Goal: Task Accomplishment & Management: Use online tool/utility

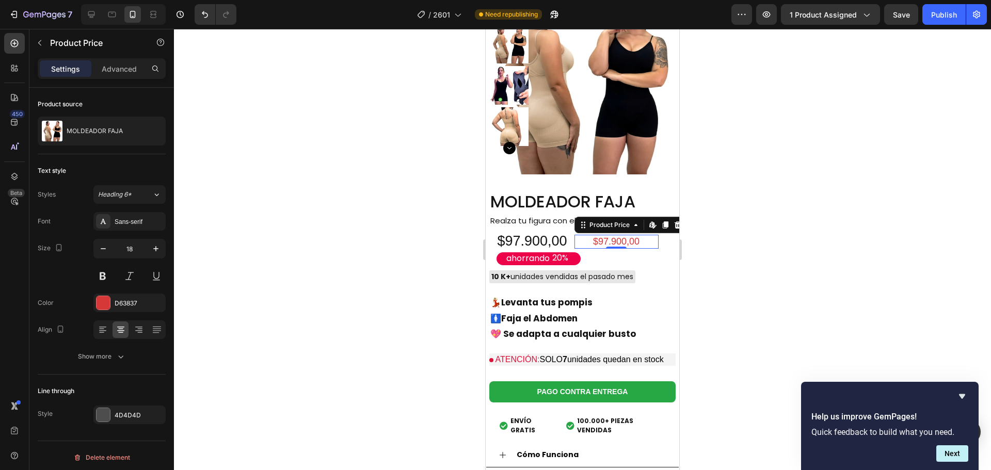
scroll to position [4, 0]
click at [287, 203] on div at bounding box center [582, 249] width 817 height 441
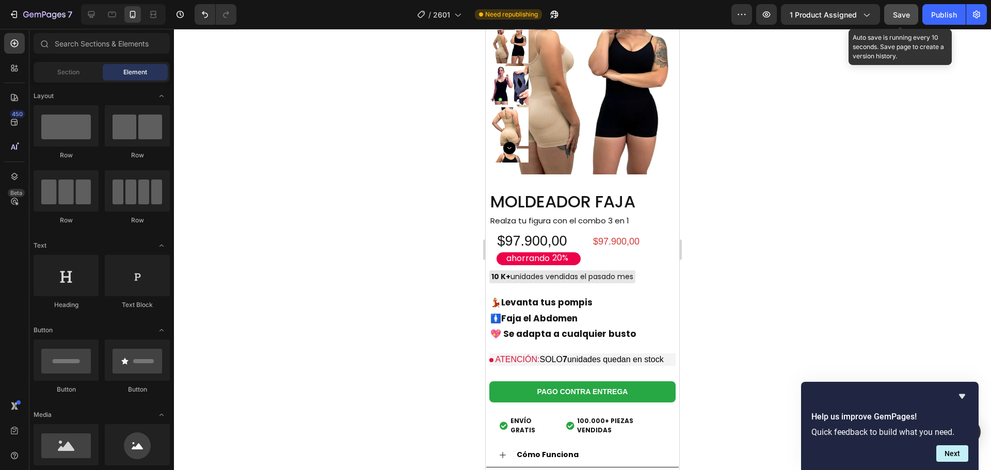
click at [904, 18] on span "Save" at bounding box center [901, 14] width 17 height 9
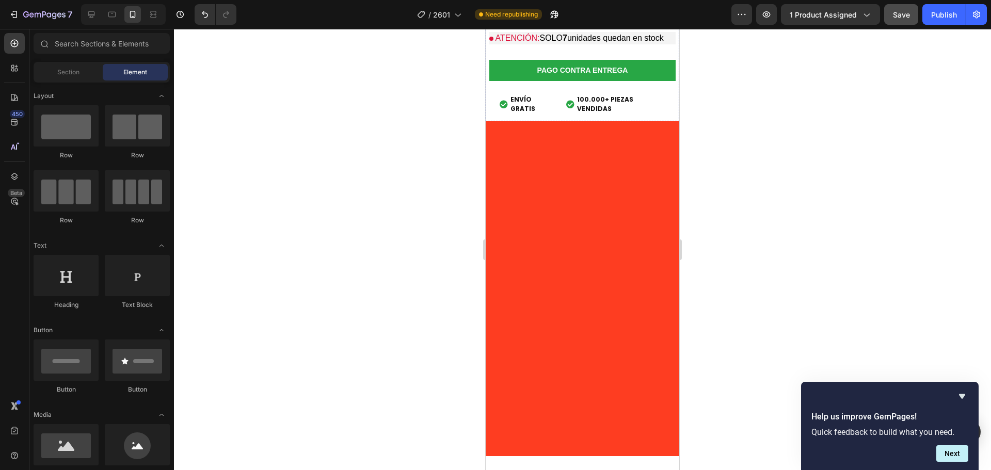
scroll to position [3705, 0]
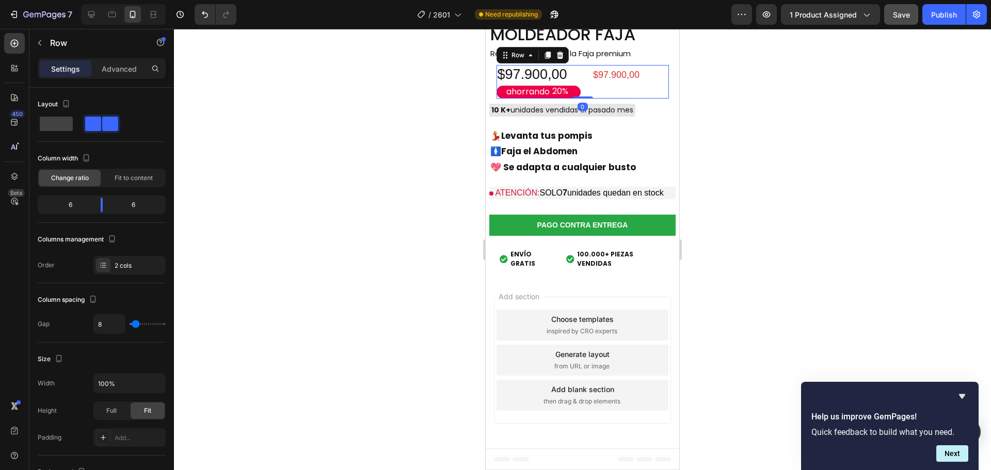
click at [599, 99] on div "$97.900,00 Product Price Product Price" at bounding box center [627, 82] width 84 height 34
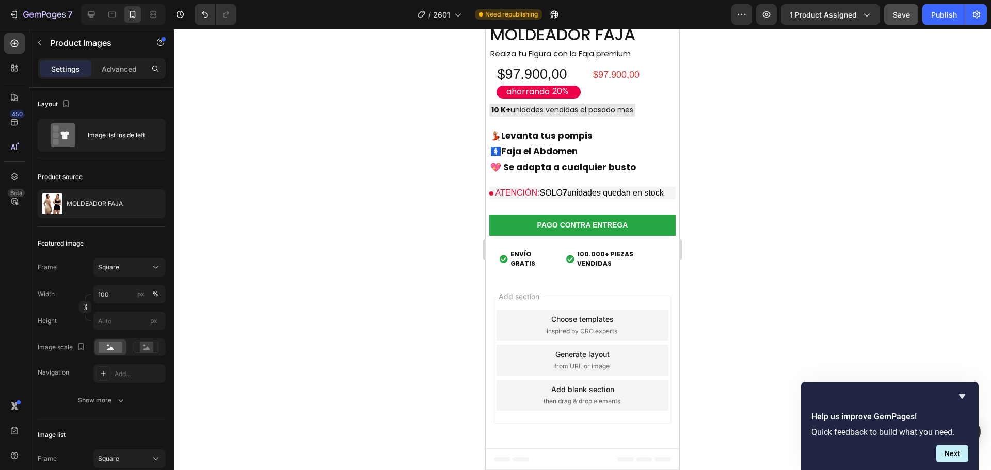
scroll to position [3653, 0]
click at [154, 204] on icon "button" at bounding box center [155, 204] width 8 height 8
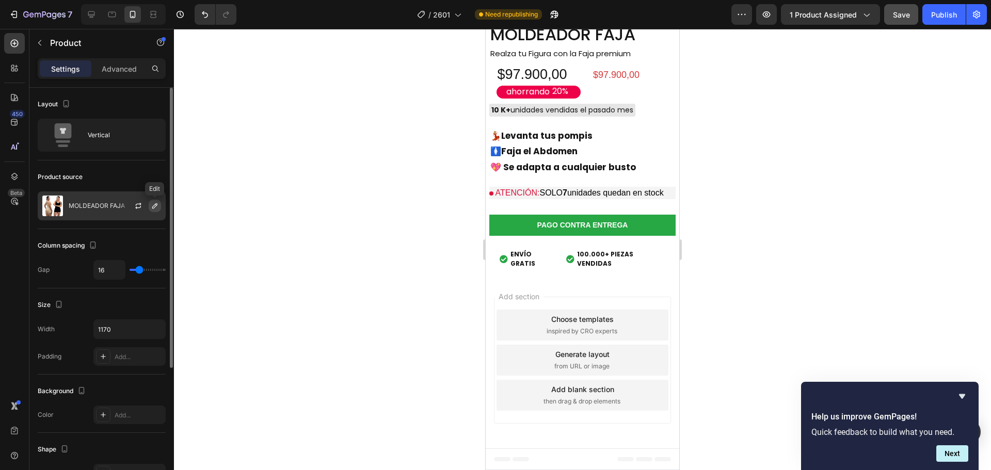
click at [155, 203] on icon "button" at bounding box center [155, 206] width 8 height 8
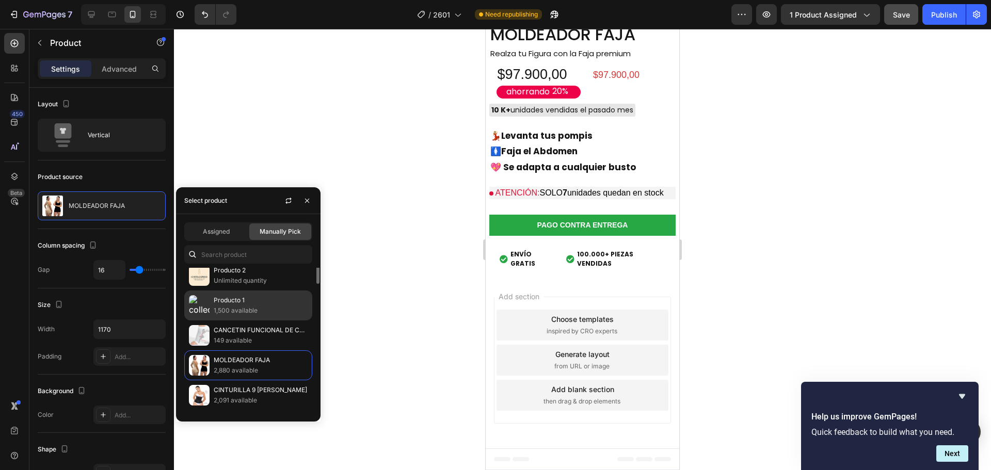
scroll to position [0, 0]
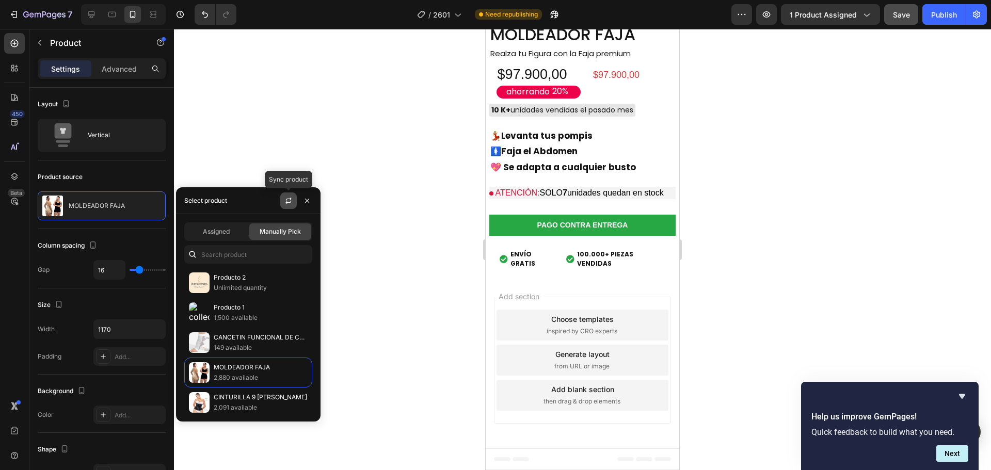
click at [287, 203] on icon "button" at bounding box center [288, 202] width 6 height 3
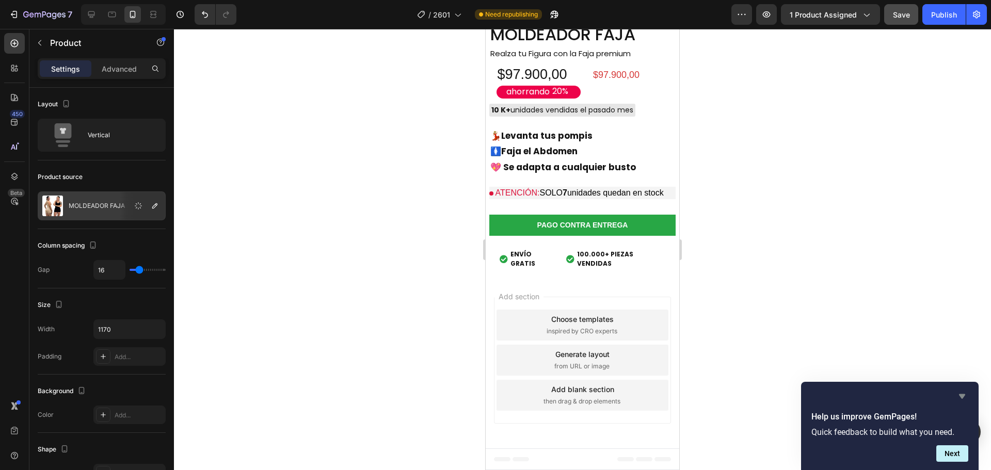
click at [962, 394] on icon "Hide survey" at bounding box center [962, 396] width 12 height 12
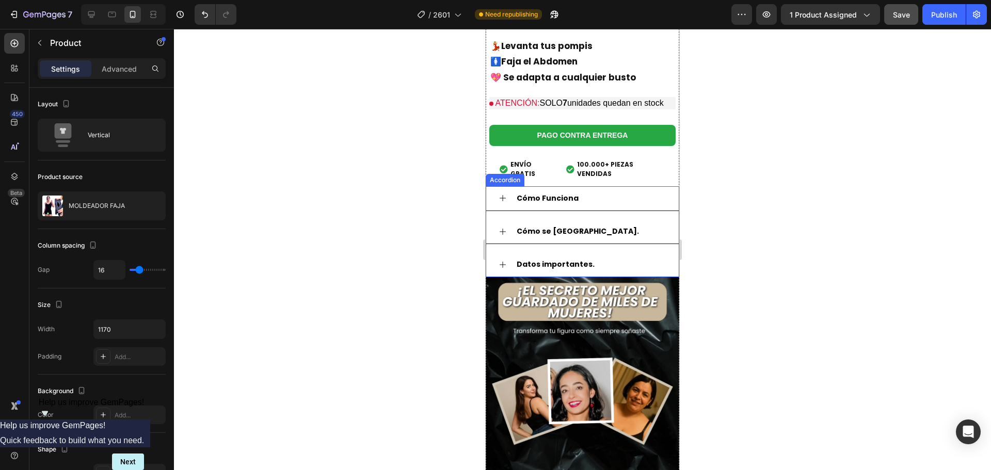
scroll to position [1136, 0]
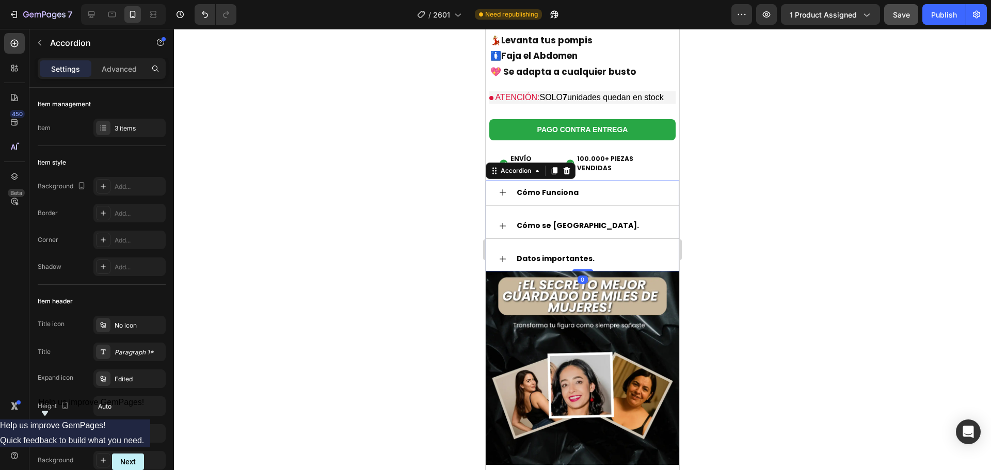
click at [555, 259] on strong "Datos importantes." at bounding box center [556, 258] width 78 height 10
click at [550, 256] on strong "Datos importantes." at bounding box center [556, 258] width 78 height 10
click at [502, 255] on icon at bounding box center [503, 259] width 8 height 8
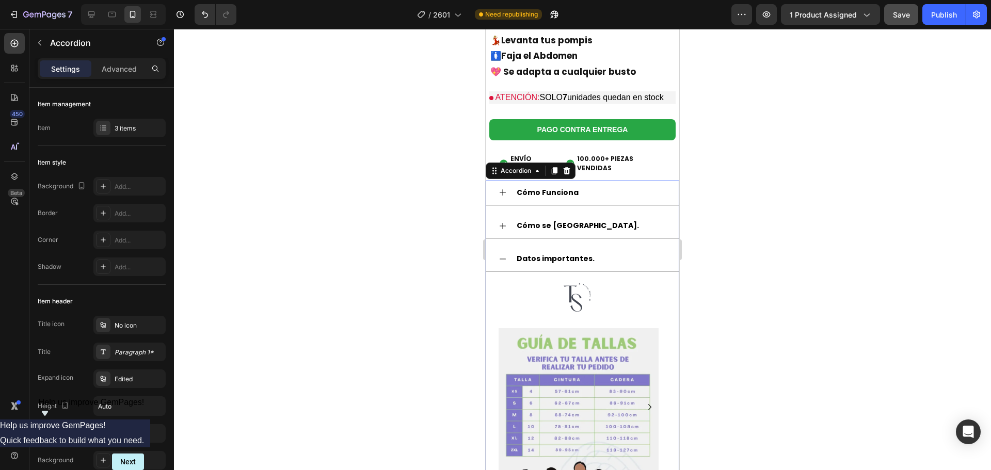
click at [580, 254] on strong "Datos importantes." at bounding box center [556, 258] width 78 height 10
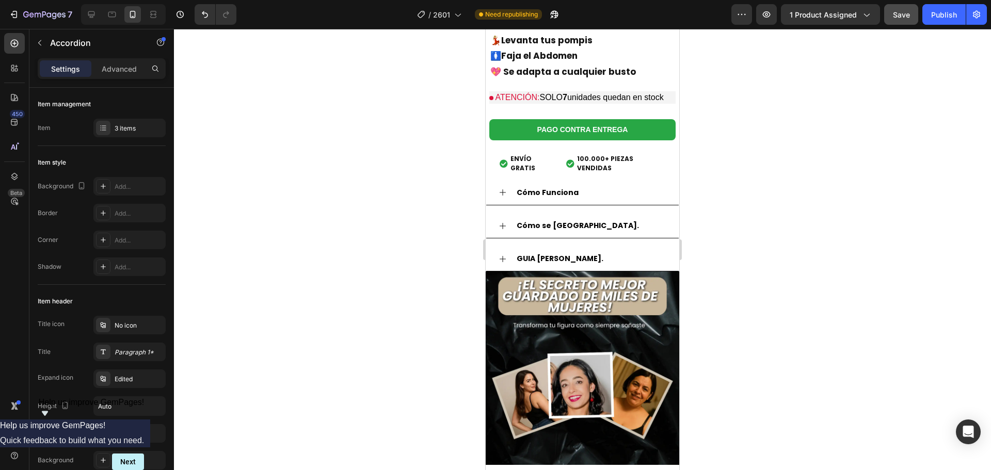
click at [746, 216] on div at bounding box center [582, 249] width 817 height 441
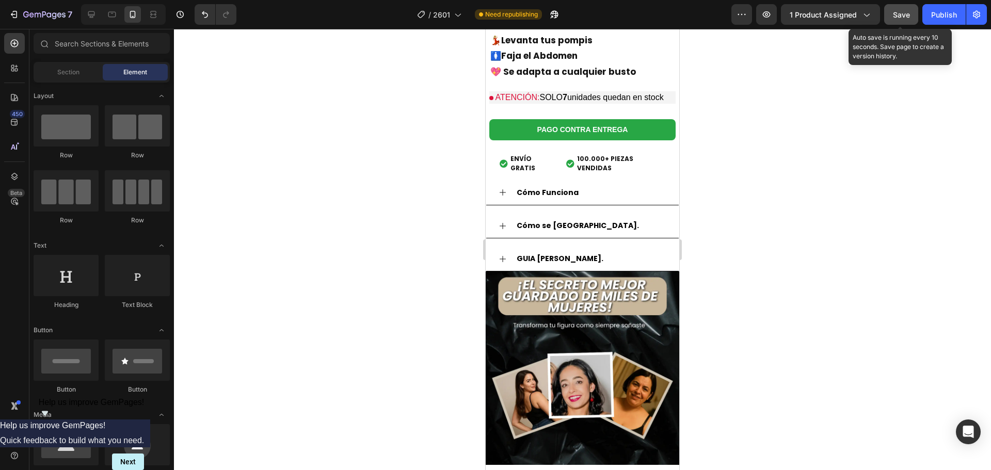
click at [907, 12] on span "Save" at bounding box center [901, 14] width 17 height 9
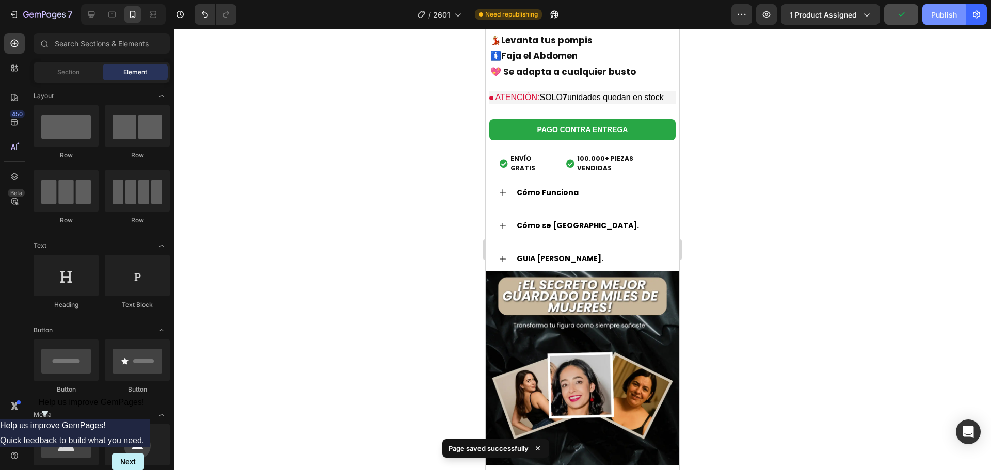
click at [939, 17] on div "Publish" at bounding box center [944, 14] width 26 height 11
click at [558, 254] on strong "GUIA [PERSON_NAME]." at bounding box center [560, 258] width 87 height 10
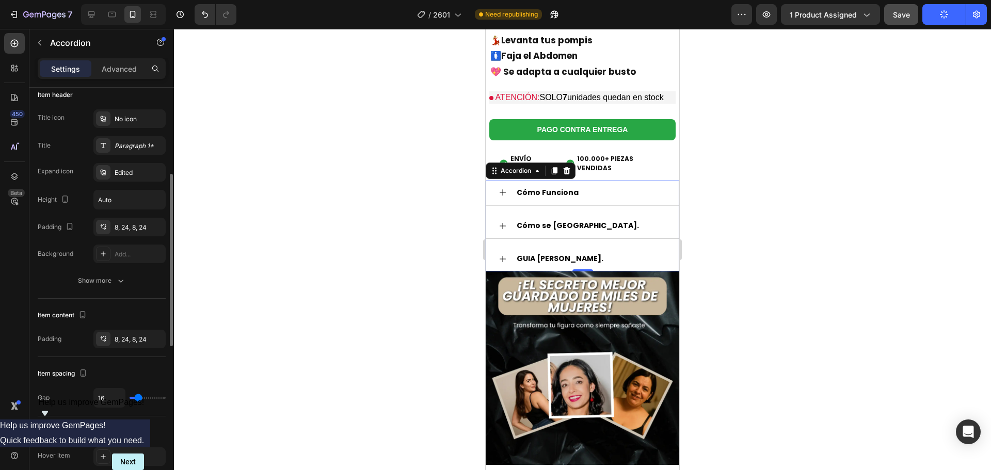
scroll to position [0, 0]
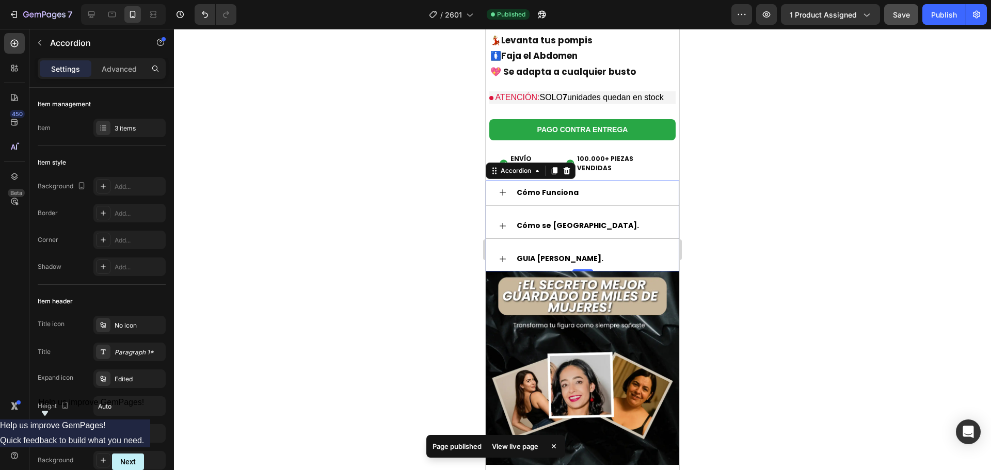
click at [538, 240] on div "Cómo Funciona Cómo se usa. GUIA [PERSON_NAME]." at bounding box center [583, 226] width 194 height 91
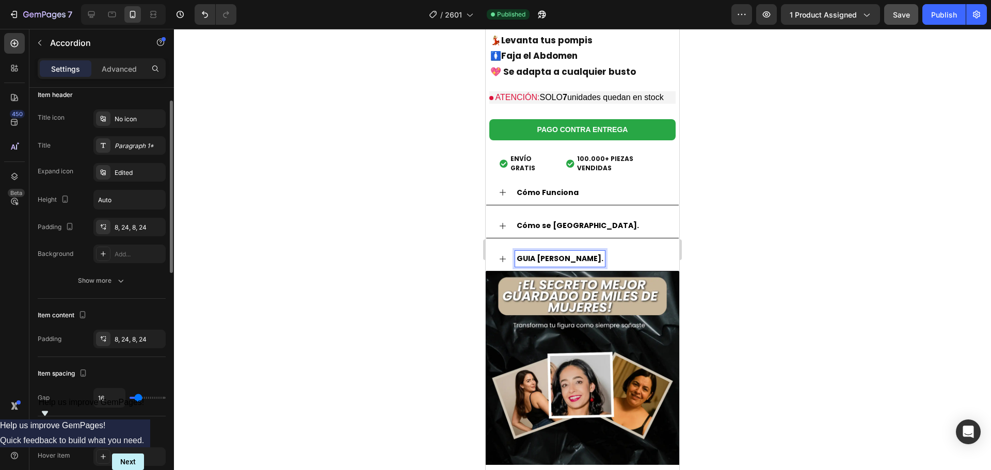
scroll to position [155, 0]
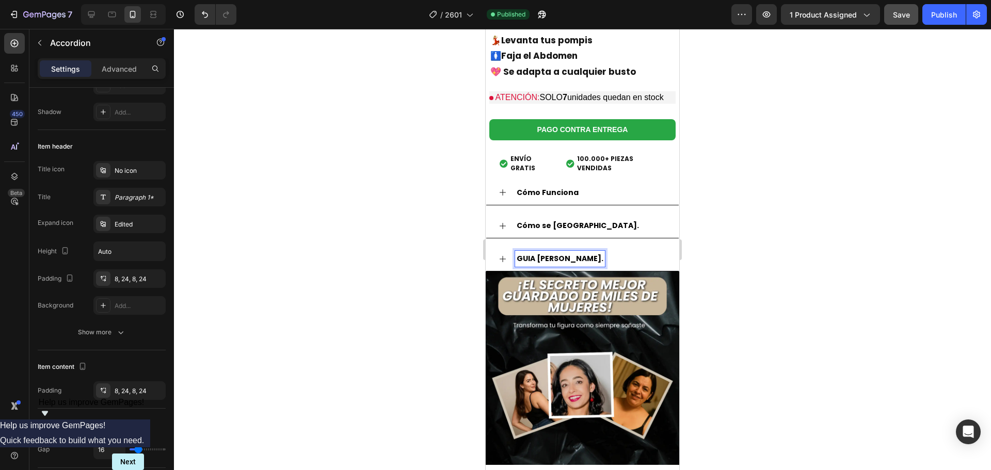
click at [617, 252] on div "GUIA [PERSON_NAME]." at bounding box center [590, 259] width 151 height 16
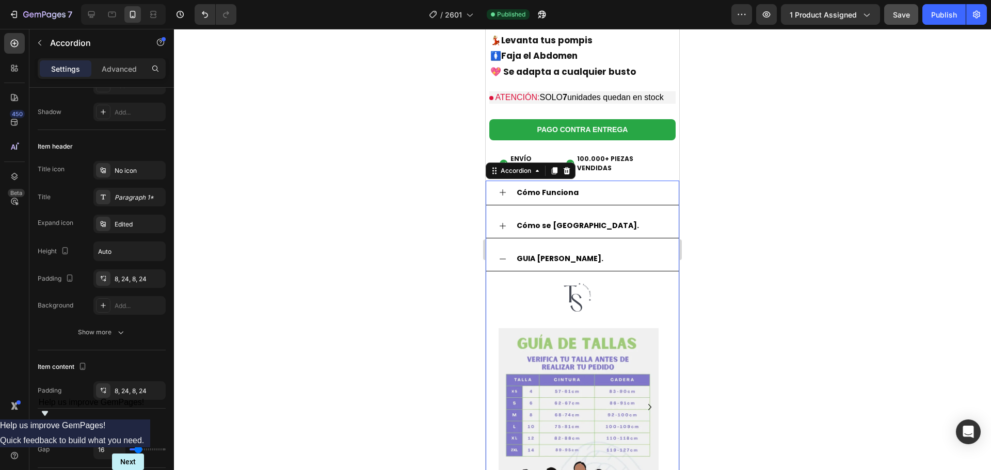
click at [610, 252] on div "GUIA [PERSON_NAME]." at bounding box center [590, 259] width 151 height 16
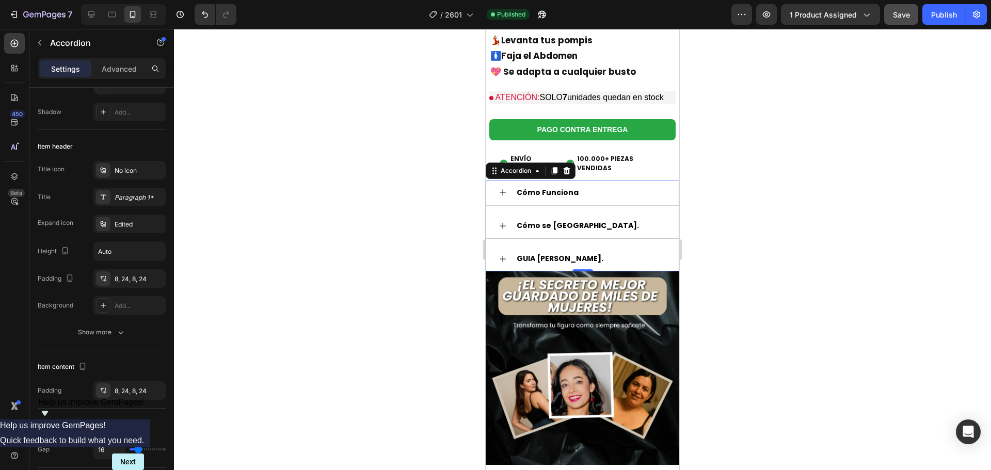
click at [551, 259] on strong "GUIA [PERSON_NAME]." at bounding box center [560, 258] width 87 height 10
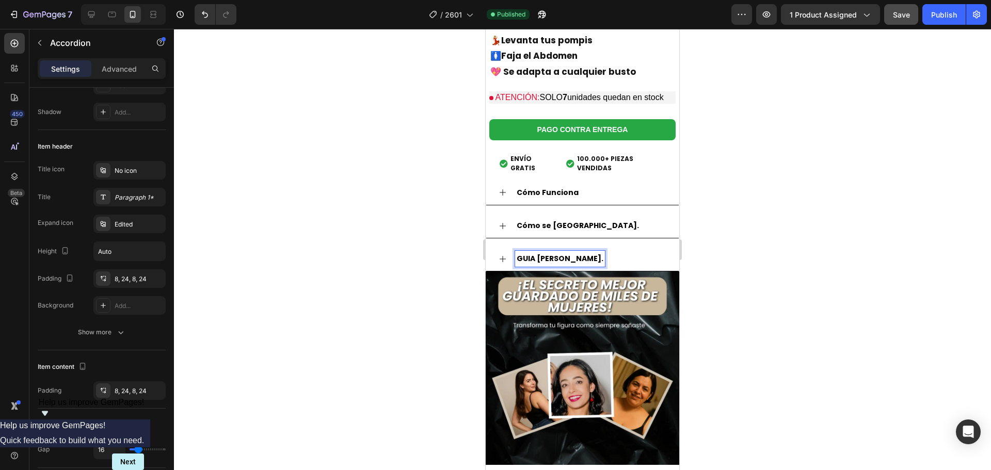
click at [573, 256] on strong "GUIA [PERSON_NAME]." at bounding box center [560, 258] width 87 height 10
drag, startPoint x: 573, startPoint y: 256, endPoint x: 512, endPoint y: 258, distance: 60.9
click at [519, 255] on strong "GUIA [PERSON_NAME]." at bounding box center [560, 258] width 87 height 10
click at [519, 254] on strong "GUIA [PERSON_NAME]." at bounding box center [560, 258] width 87 height 10
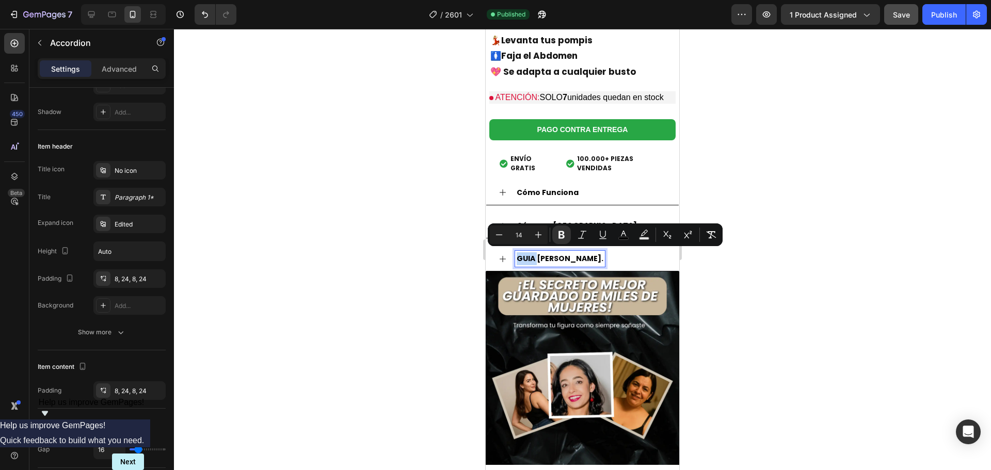
click at [518, 253] on strong "GUIA [PERSON_NAME]." at bounding box center [560, 258] width 87 height 10
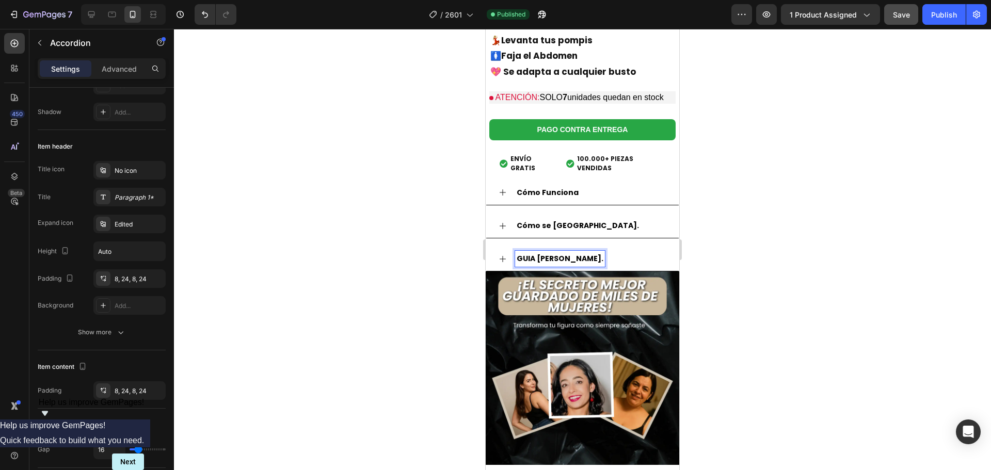
click at [517, 255] on strong "GUIA [PERSON_NAME]." at bounding box center [560, 258] width 87 height 10
click at [518, 255] on strong "GUIA [PERSON_NAME]." at bounding box center [560, 258] width 87 height 10
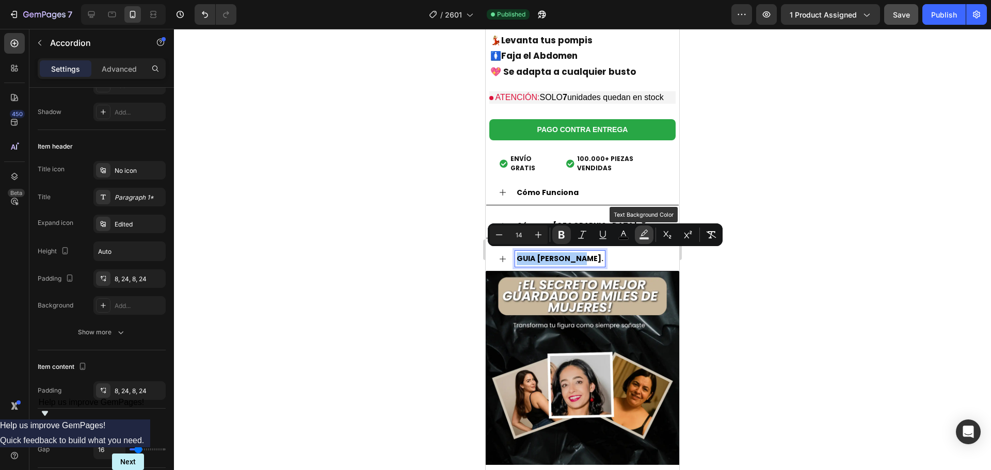
click at [646, 235] on icon "Editor contextual toolbar" at bounding box center [644, 235] width 10 height 10
type input "000000"
type input "77"
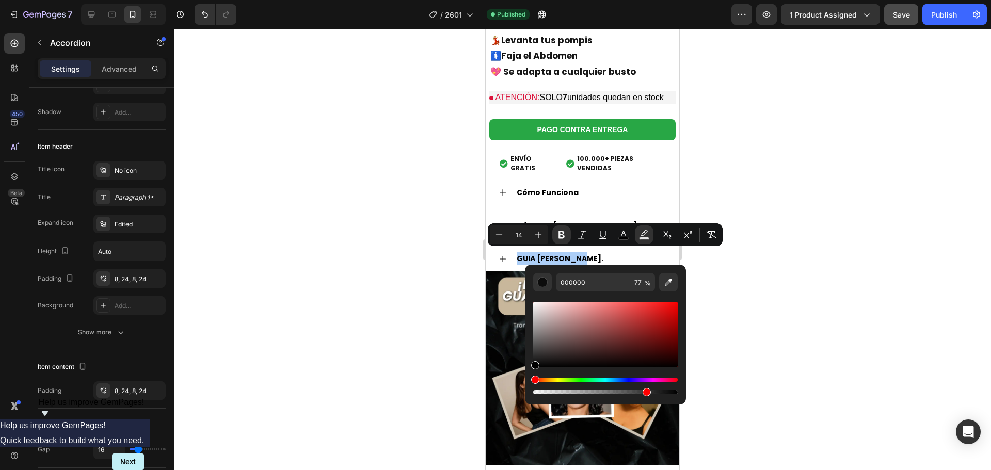
click at [784, 269] on div at bounding box center [582, 249] width 817 height 441
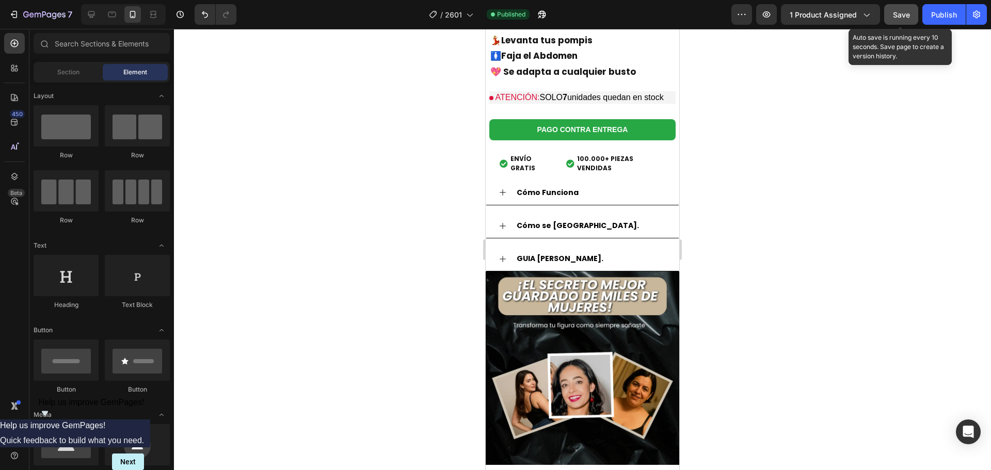
click at [900, 14] on span "Save" at bounding box center [901, 14] width 17 height 9
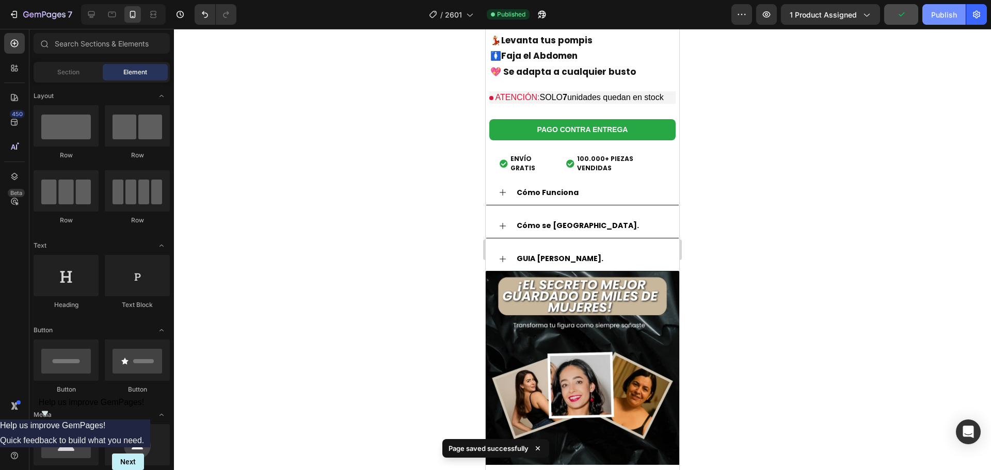
click at [945, 10] on div "Publish" at bounding box center [944, 14] width 26 height 11
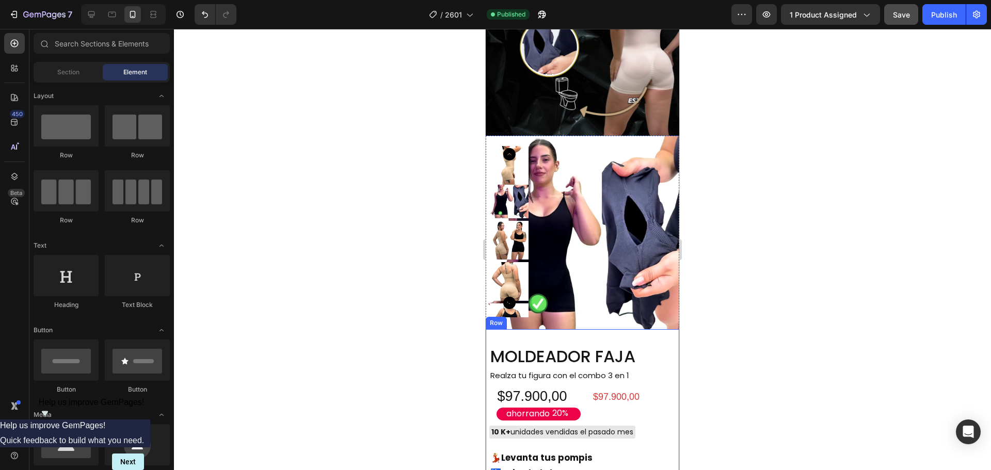
scroll to position [826, 0]
